Goal: Complete application form

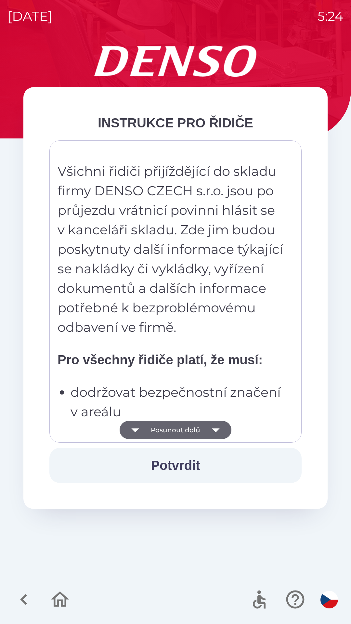
click at [159, 373] on div "Všichni řidiči přijíždějící do skladu firmy DENSO CZECH s.r.o. jsou po průjezdu…" at bounding box center [176, 292] width 236 height 286
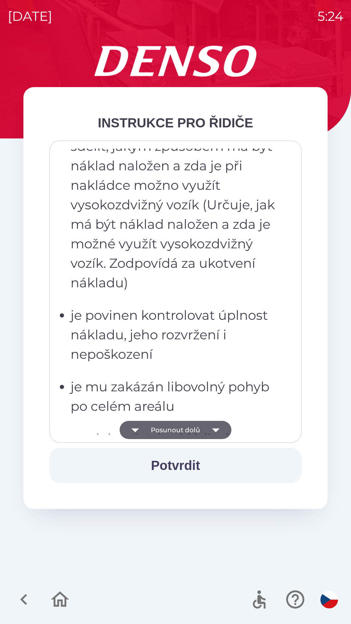
scroll to position [1032, 0]
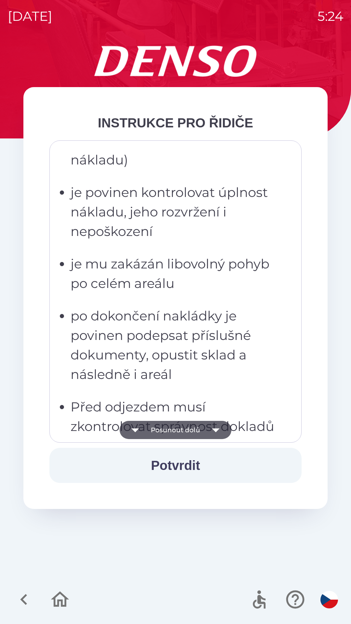
click at [180, 349] on p "po dokončení nakládky je povinen podepsat příslušné dokumenty, opustit sklad a …" at bounding box center [178, 345] width 214 height 78
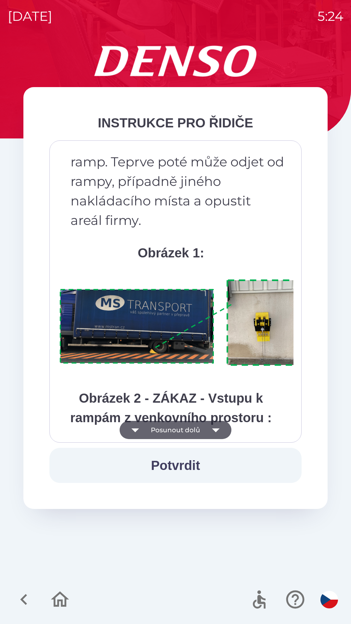
scroll to position [3653, 0]
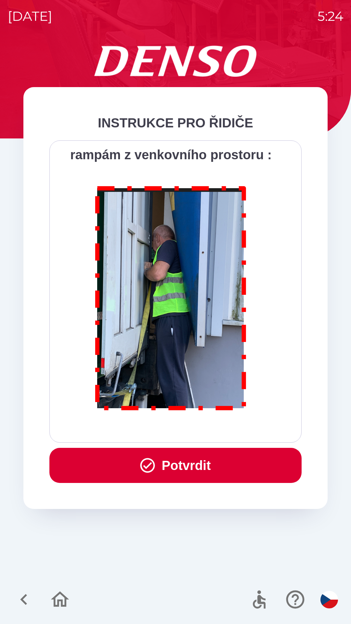
click at [217, 465] on button "Potvrdit" at bounding box center [175, 465] width 252 height 35
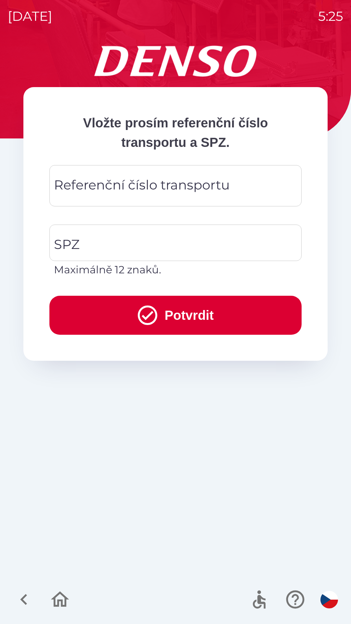
click at [183, 186] on div "Referenční číslo transportu Referenční číslo transportu" at bounding box center [175, 185] width 252 height 41
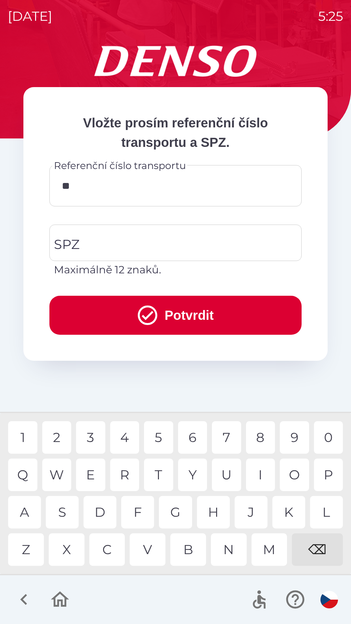
click at [330, 434] on div "0" at bounding box center [328, 437] width 29 height 33
click at [125, 429] on div "4" at bounding box center [124, 437] width 29 height 33
click at [326, 433] on div "0" at bounding box center [328, 437] width 29 height 33
type input "******"
click at [124, 235] on input "SPZ" at bounding box center [170, 243] width 237 height 31
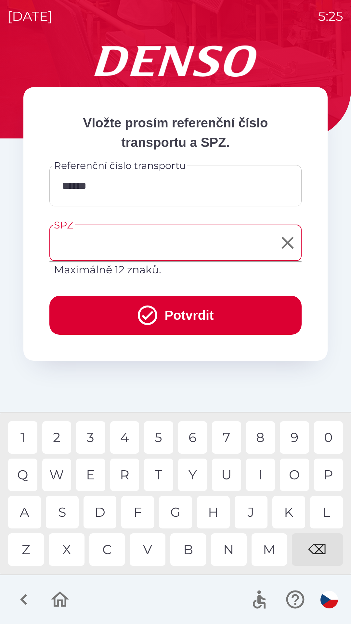
type input "*"
click at [28, 436] on div "1" at bounding box center [22, 437] width 29 height 33
click at [119, 441] on div "4" at bounding box center [124, 437] width 29 height 33
click at [259, 540] on div "M" at bounding box center [270, 549] width 36 height 33
click at [150, 436] on div "5" at bounding box center [158, 437] width 29 height 33
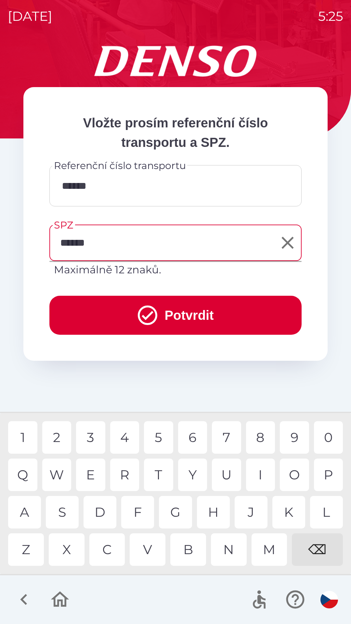
type input "*******"
click at [56, 437] on div "2" at bounding box center [56, 437] width 29 height 33
click at [166, 315] on button "Potvrdit" at bounding box center [175, 315] width 252 height 39
